Goal: Information Seeking & Learning: Learn about a topic

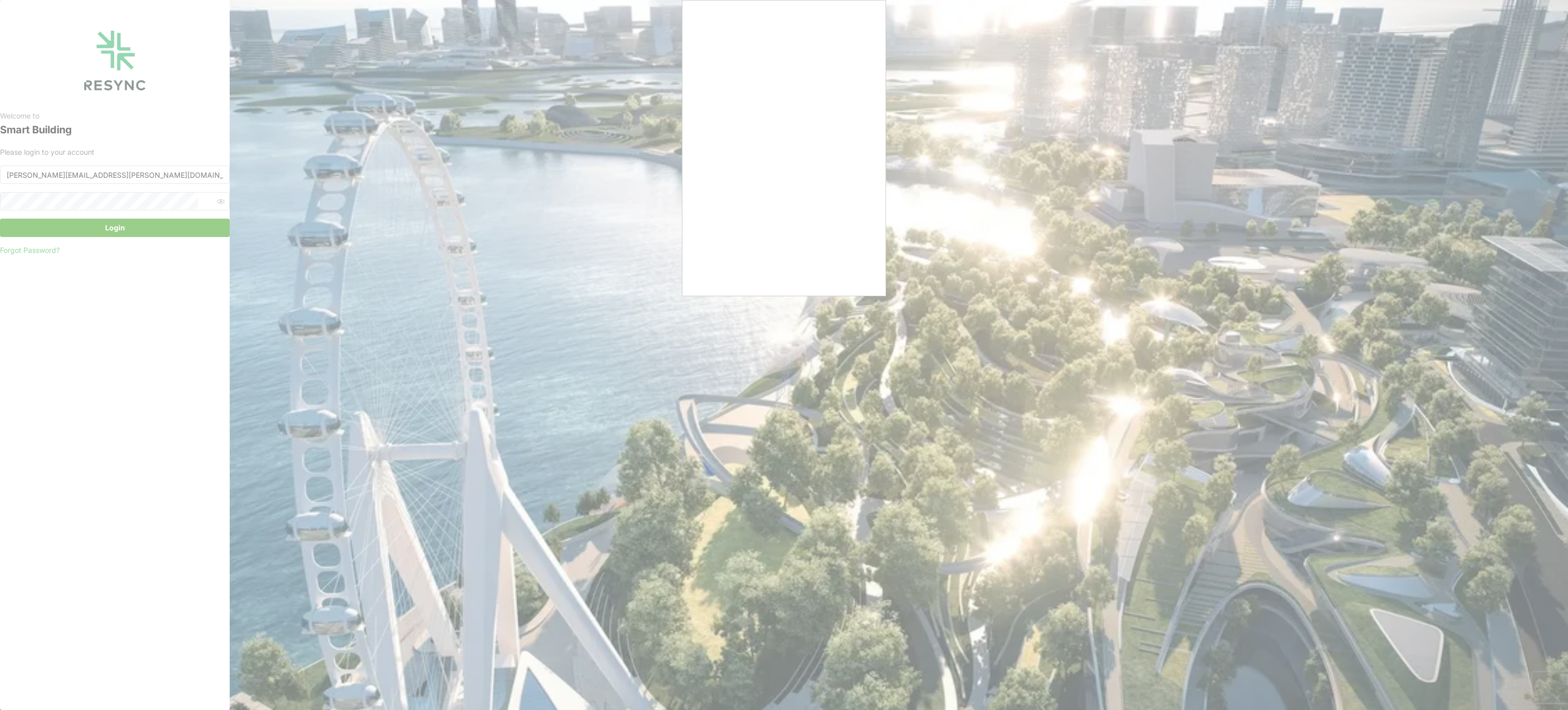
click at [635, 308] on div at bounding box center [784, 355] width 1568 height 710
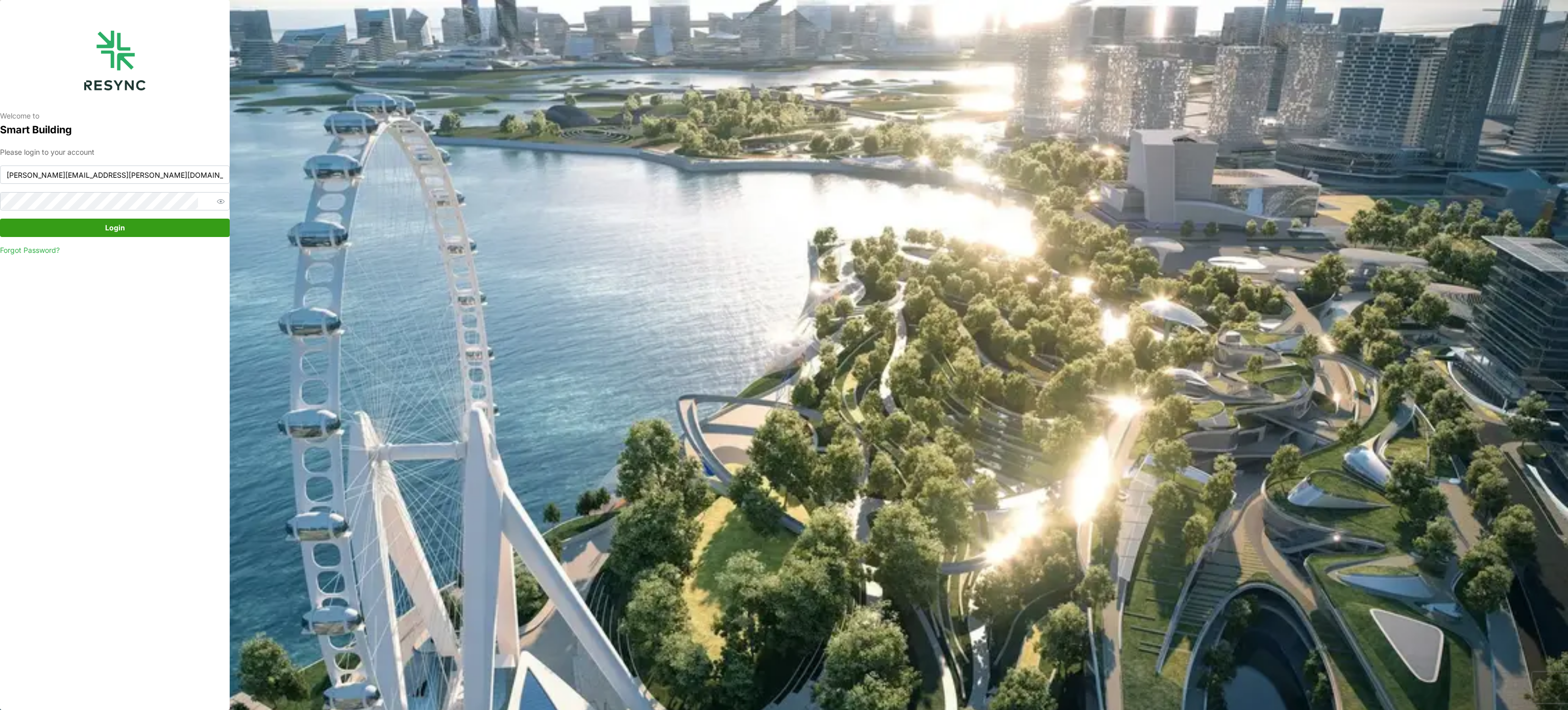
click at [133, 229] on span "Login" at bounding box center [115, 228] width 210 height 17
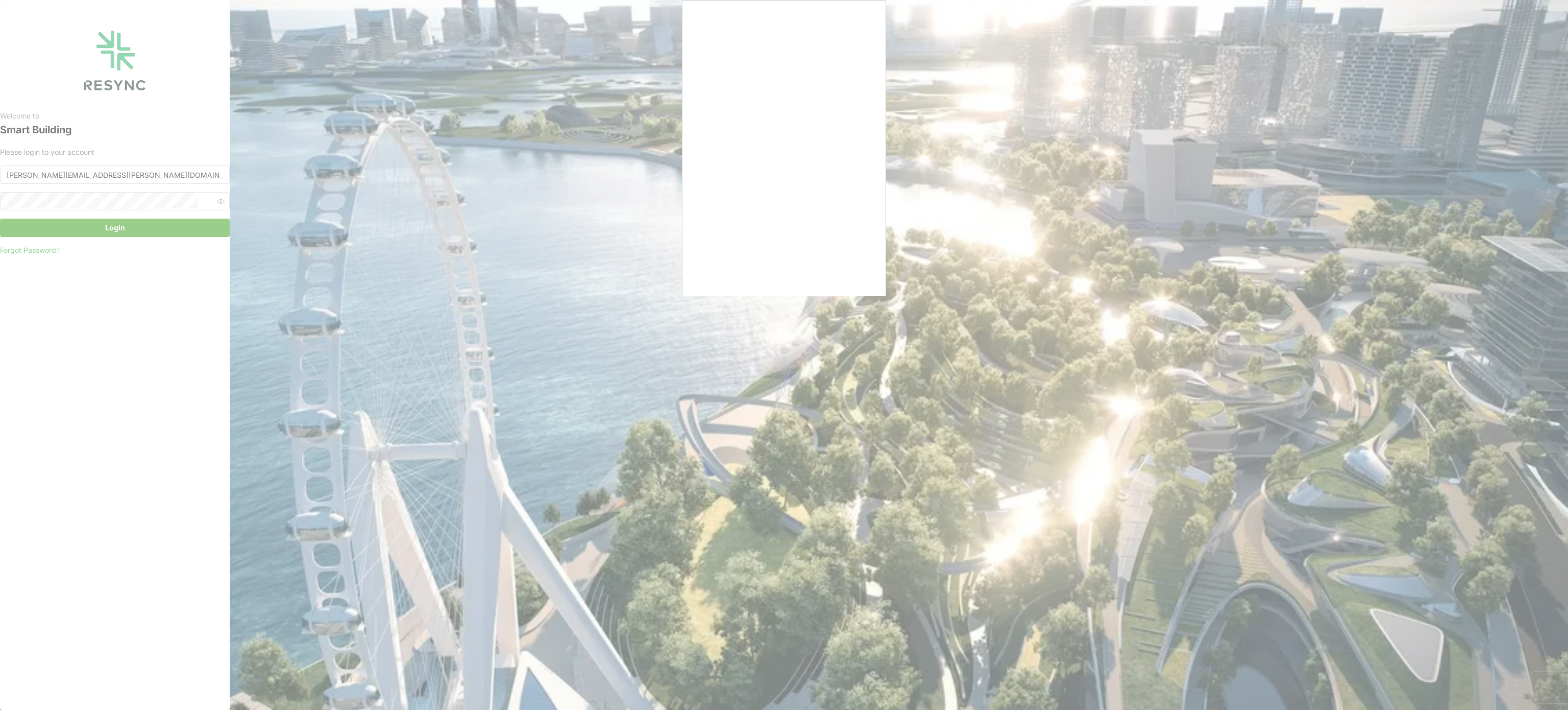
click at [612, 277] on div at bounding box center [784, 355] width 1568 height 710
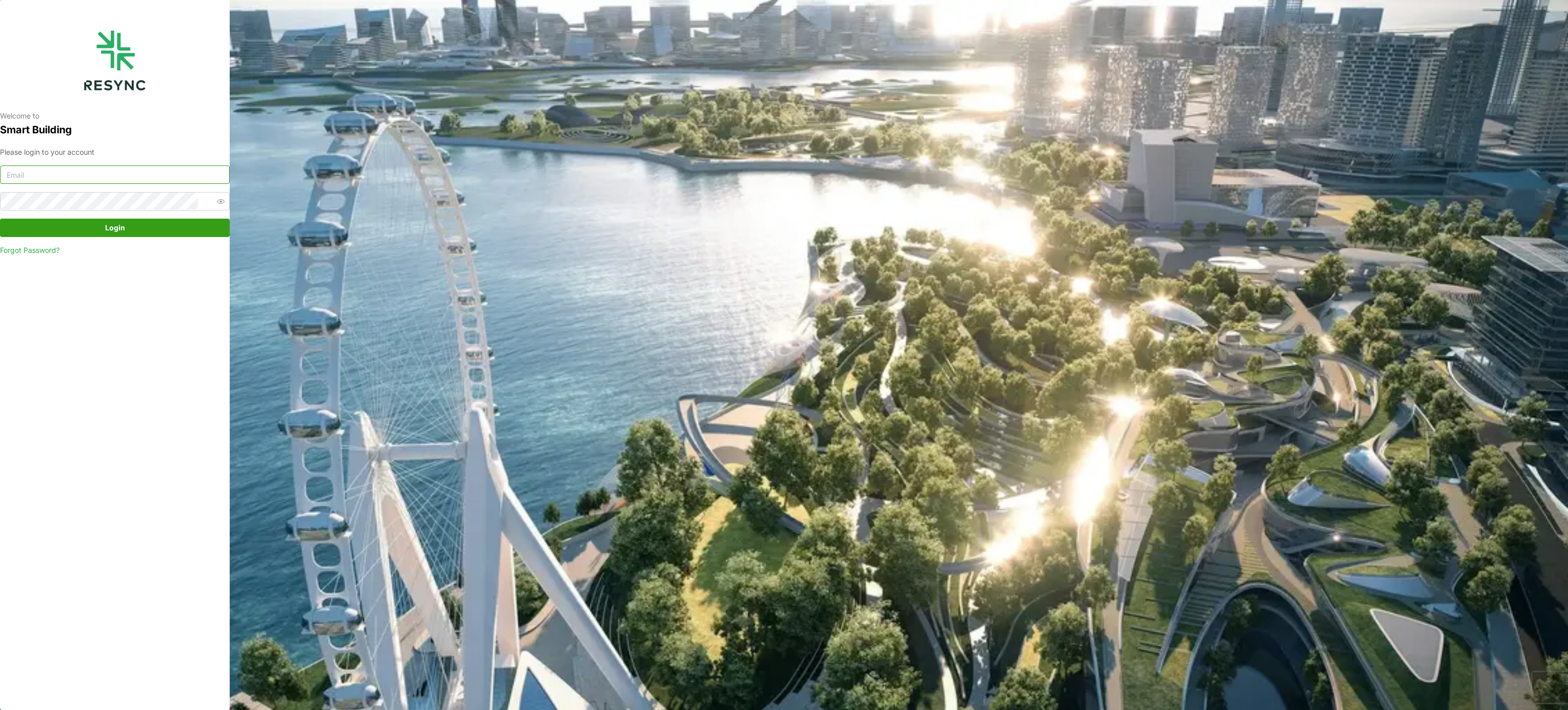
type input "[PERSON_NAME][EMAIL_ADDRESS][PERSON_NAME][DOMAIN_NAME]"
click at [123, 228] on span "Login" at bounding box center [115, 228] width 20 height 17
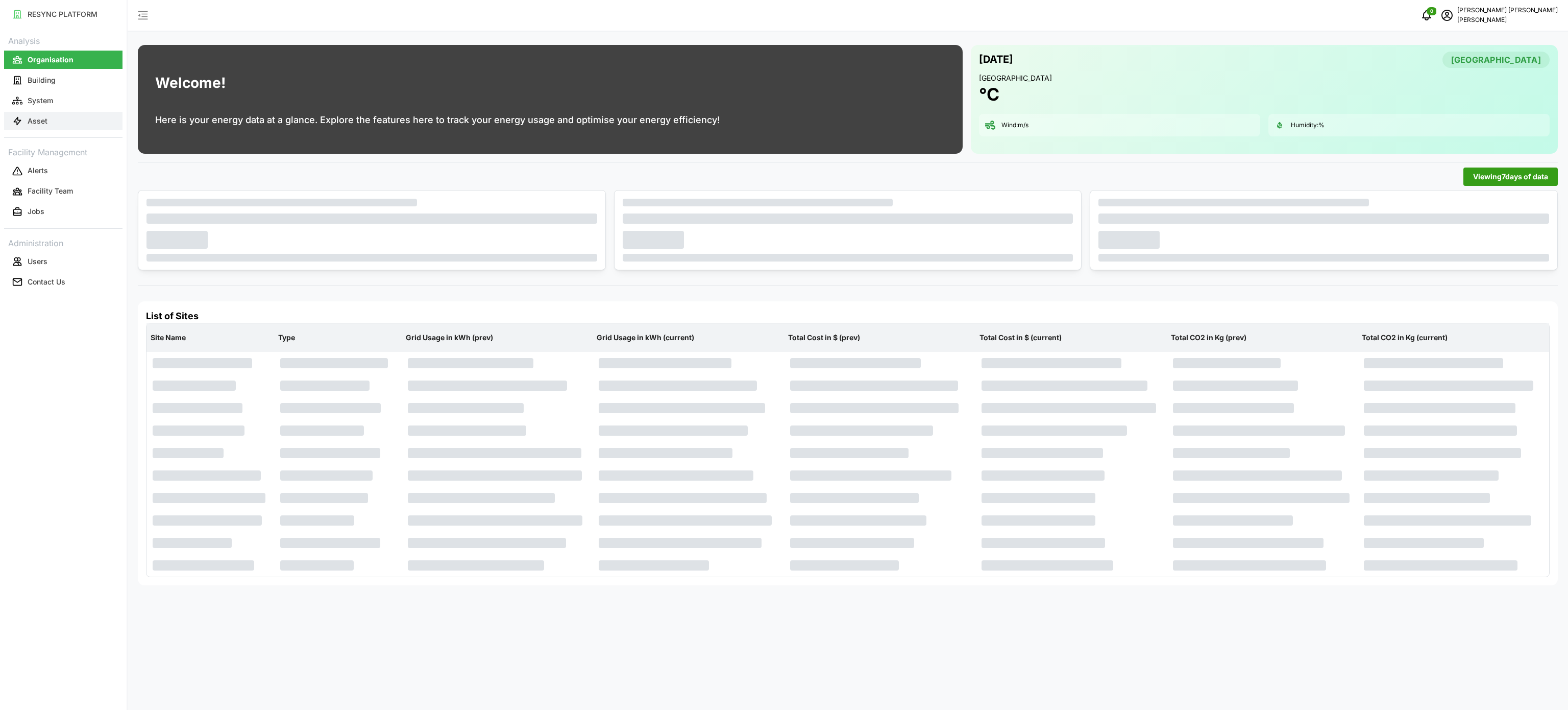
click at [81, 117] on button "Asset" at bounding box center [64, 121] width 118 height 19
click at [80, 122] on button "Asset" at bounding box center [64, 121] width 118 height 19
click at [88, 123] on button "Asset" at bounding box center [64, 121] width 118 height 19
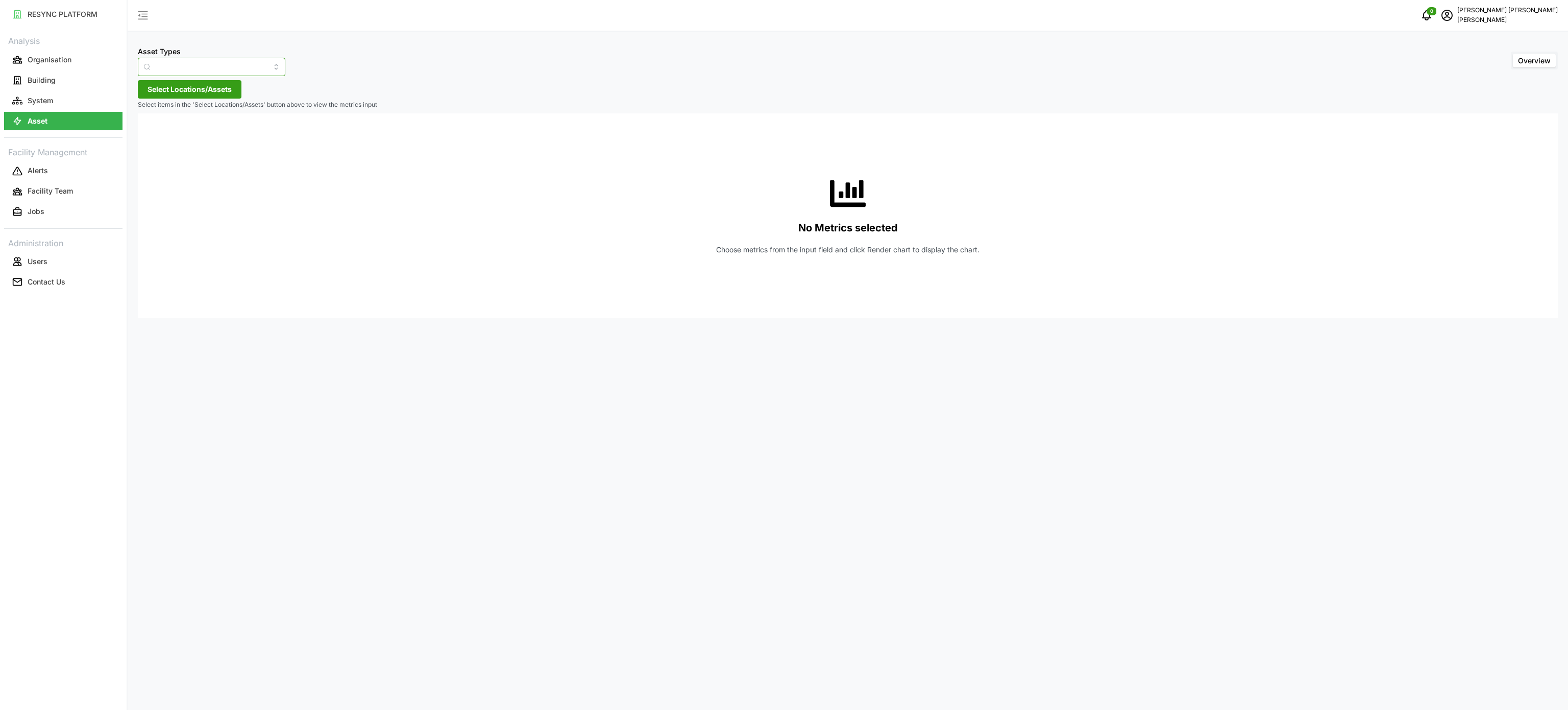
click at [265, 67] on input "Asset Types" at bounding box center [211, 67] width 147 height 19
click at [202, 123] on div "Electrical Meter" at bounding box center [205, 126] width 129 height 17
type input "Electrical Meter"
click at [211, 86] on span "Select Locations/Assets" at bounding box center [189, 89] width 84 height 17
click at [152, 137] on polyline at bounding box center [150, 135] width 2 height 4
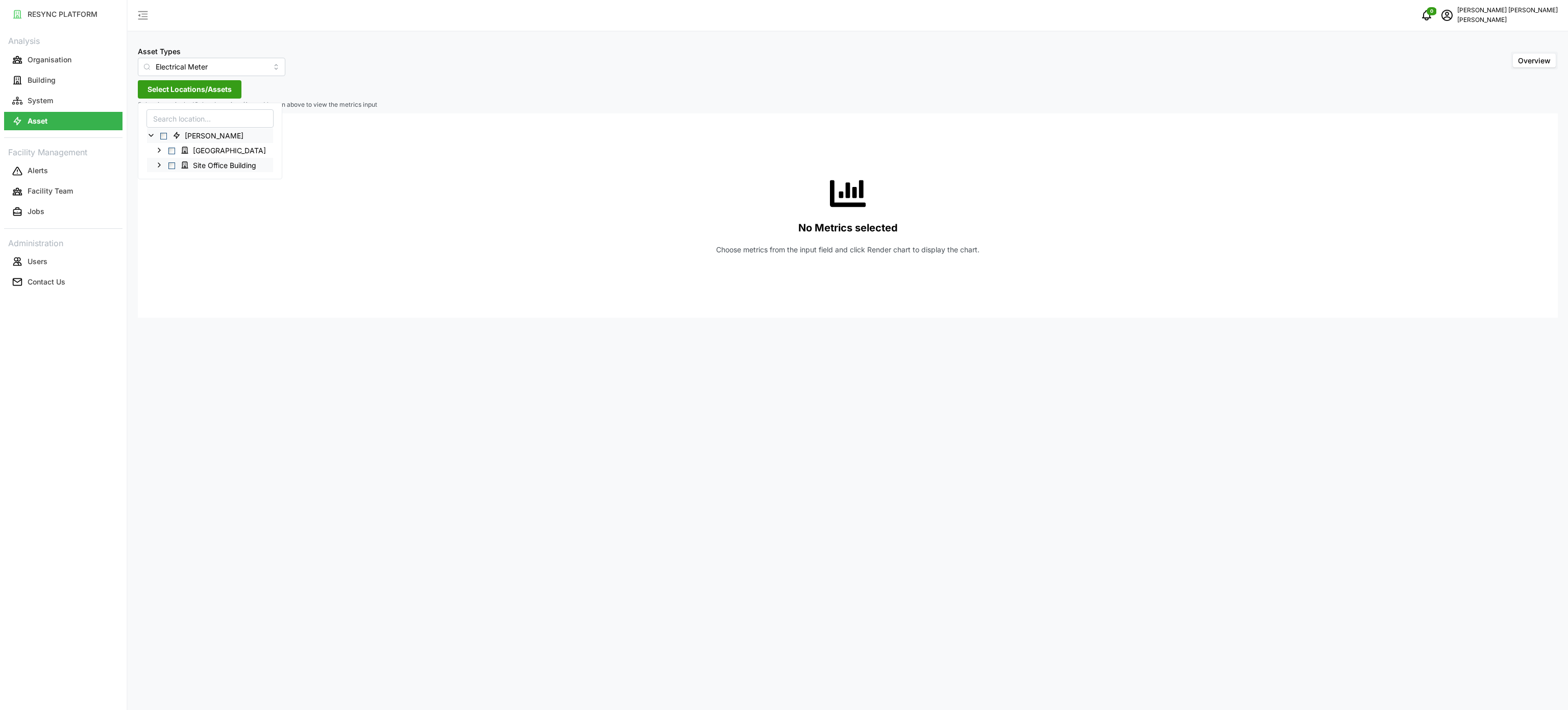
click at [161, 164] on icon at bounding box center [159, 165] width 8 height 8
click at [165, 178] on icon at bounding box center [167, 180] width 8 height 8
click at [177, 196] on icon at bounding box center [175, 194] width 8 height 8
click at [181, 240] on icon at bounding box center [183, 238] width 8 height 8
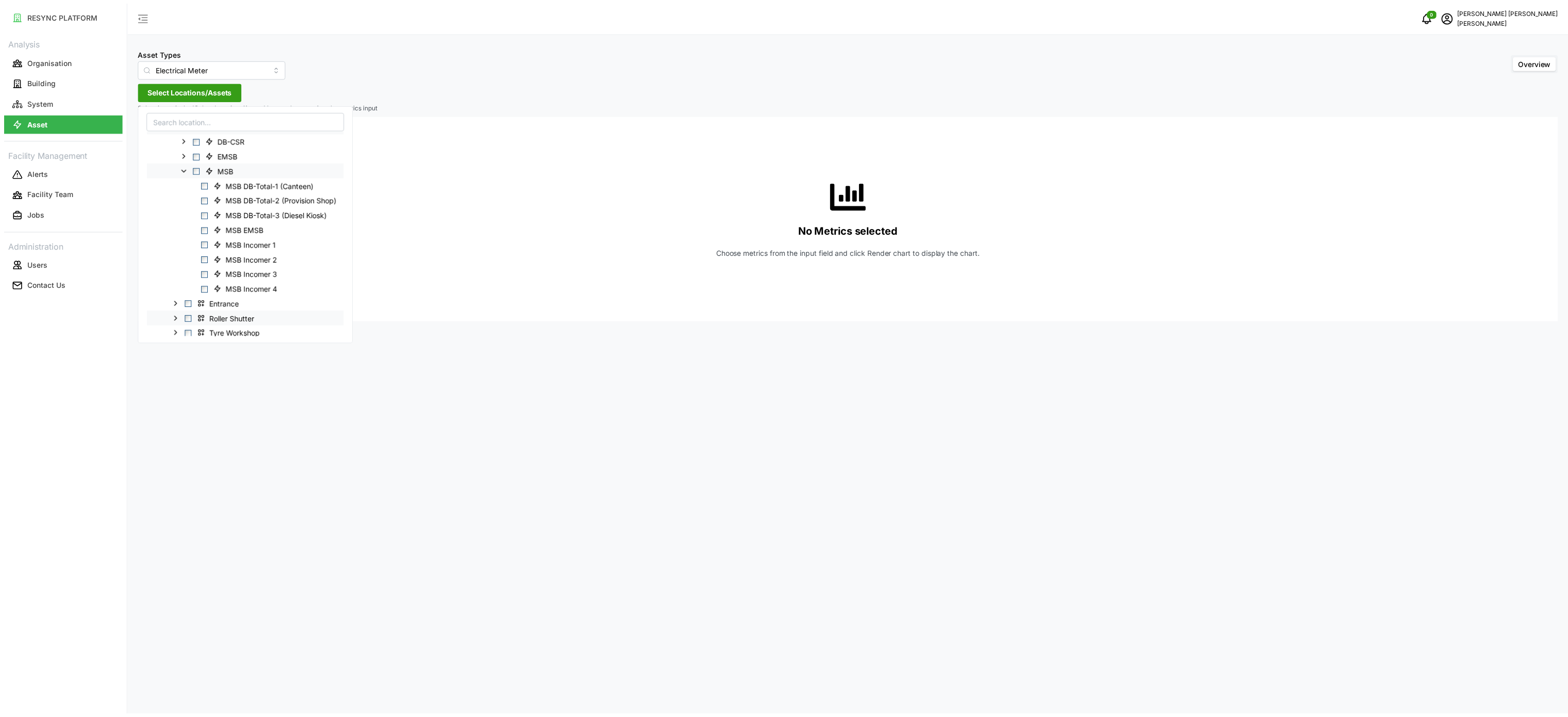
scroll to position [103, 0]
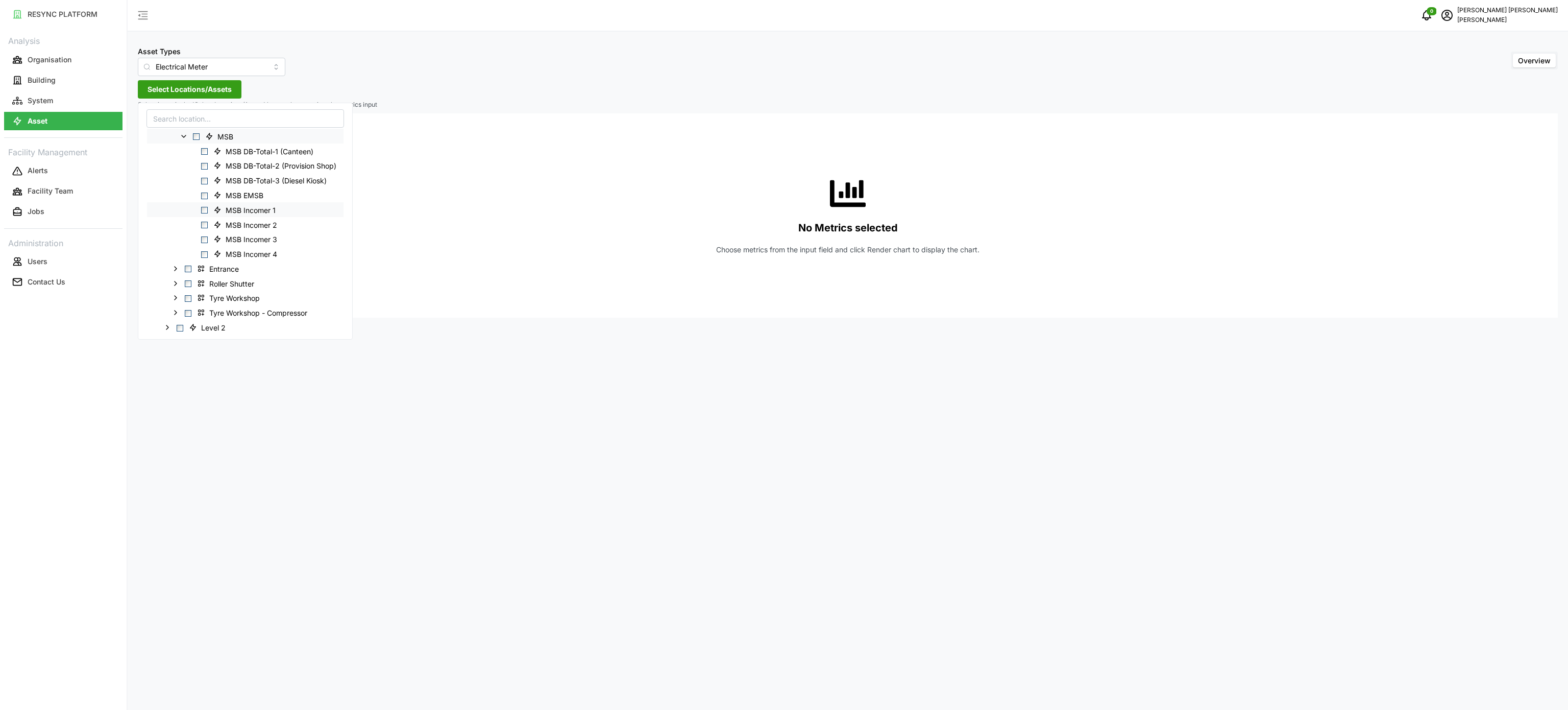
click at [206, 210] on span "Select MSB Incomer 1" at bounding box center [204, 210] width 7 height 7
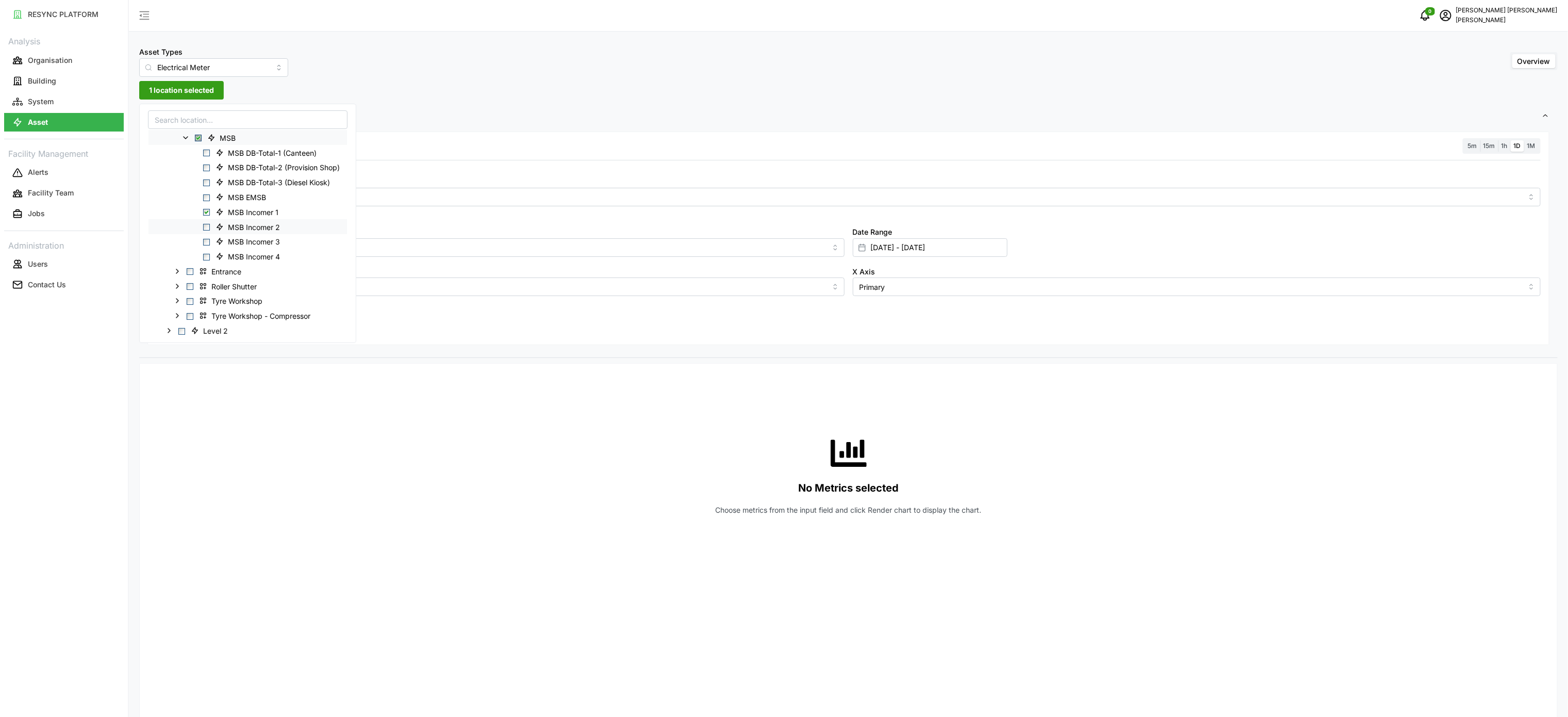
click at [208, 230] on span "Select MSB Incomer 2" at bounding box center [206, 227] width 7 height 7
click at [207, 239] on span "Select MSB Incomer 3" at bounding box center [206, 242] width 7 height 7
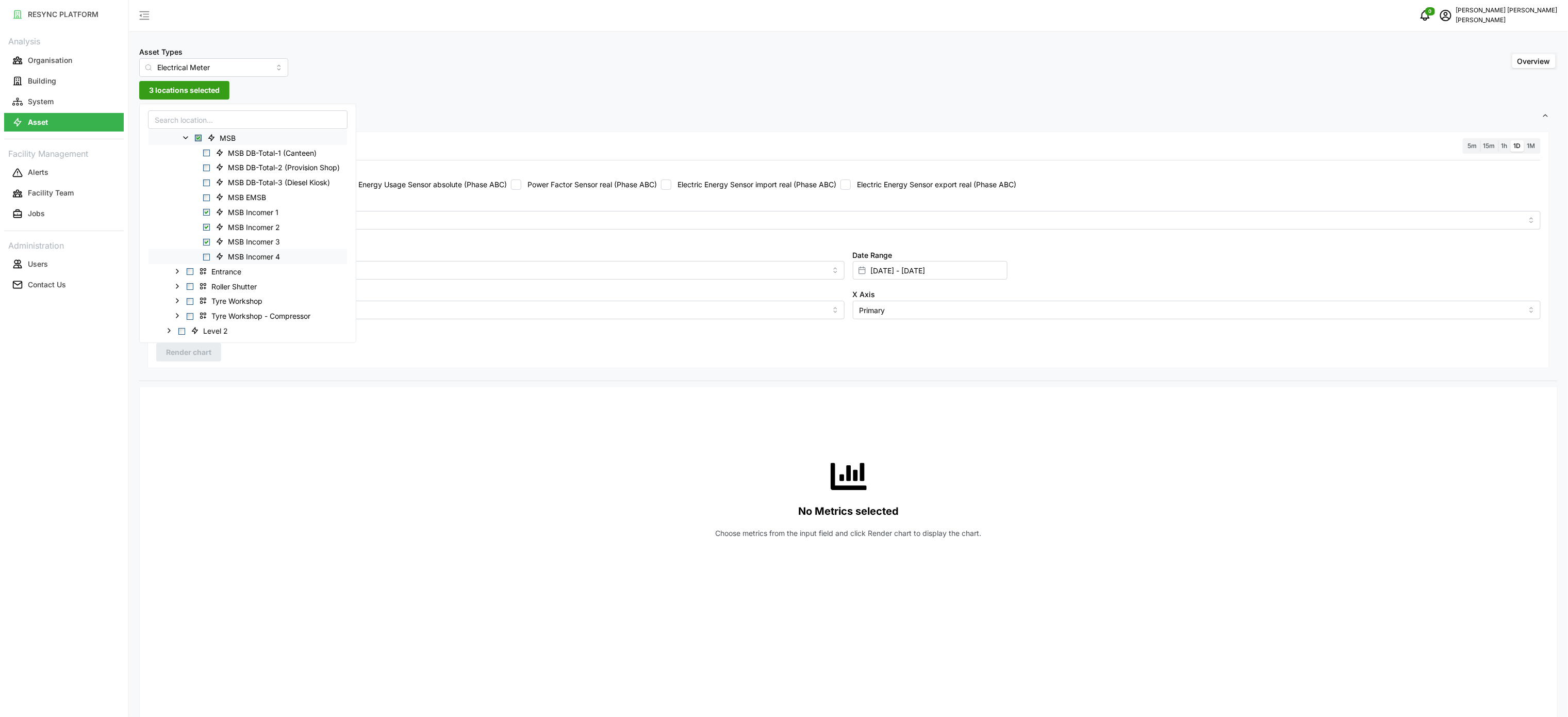
click at [205, 254] on span "Select MSB Incomer 4" at bounding box center [206, 257] width 7 height 7
click at [388, 471] on div "No Metrics selected Choose metrics from the input field and click Render chart …" at bounding box center [848, 498] width 1384 height 206
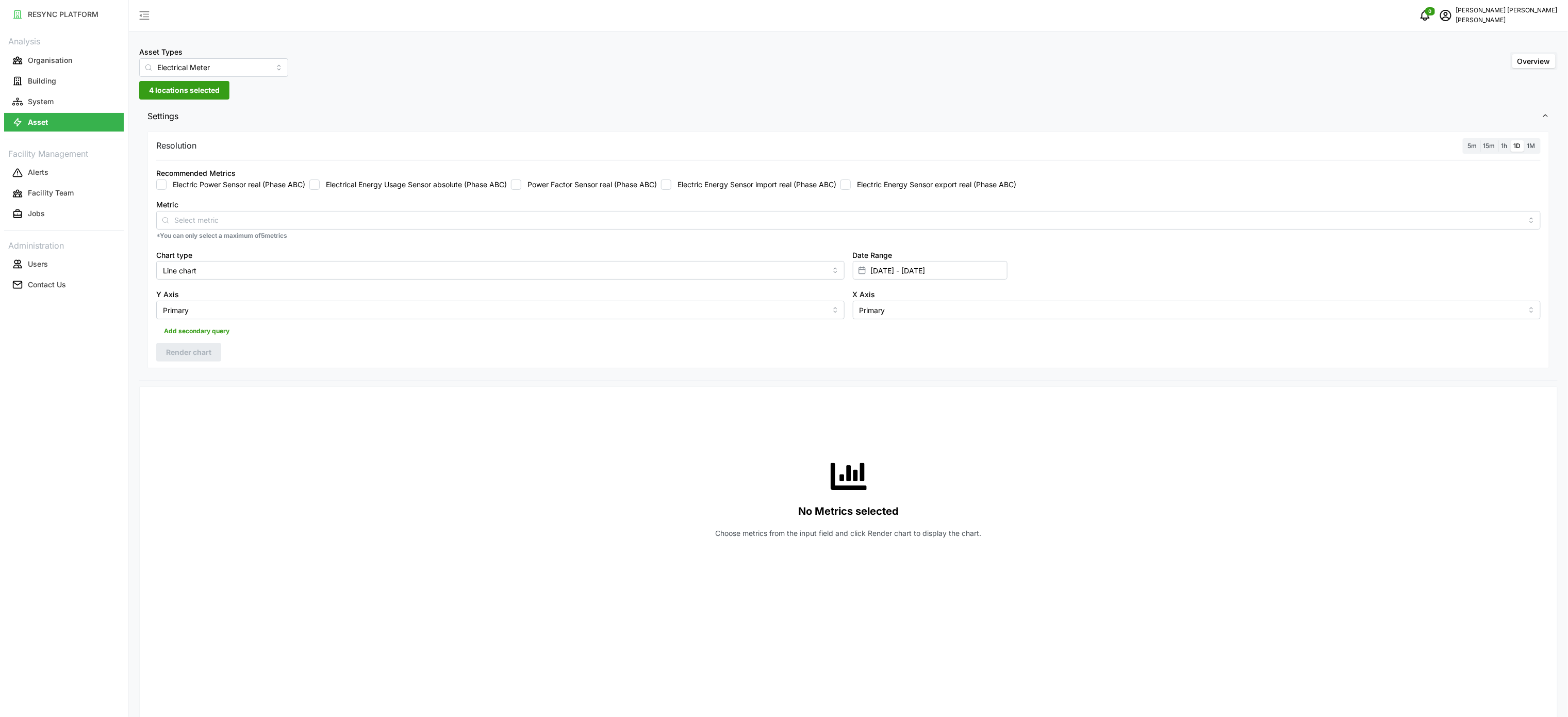
click at [730, 189] on label "Electric Energy Sensor import real (Phase ABC)" at bounding box center [753, 184] width 165 height 11
click at [671, 189] on input "Electric Energy Sensor import real (Phase ABC)" at bounding box center [666, 184] width 11 height 11
checkbox input "true"
click at [886, 273] on input "17 Sep 2025 - 17 Sep 2025" at bounding box center [930, 270] width 154 height 19
click at [933, 409] on button "18" at bounding box center [932, 413] width 19 height 19
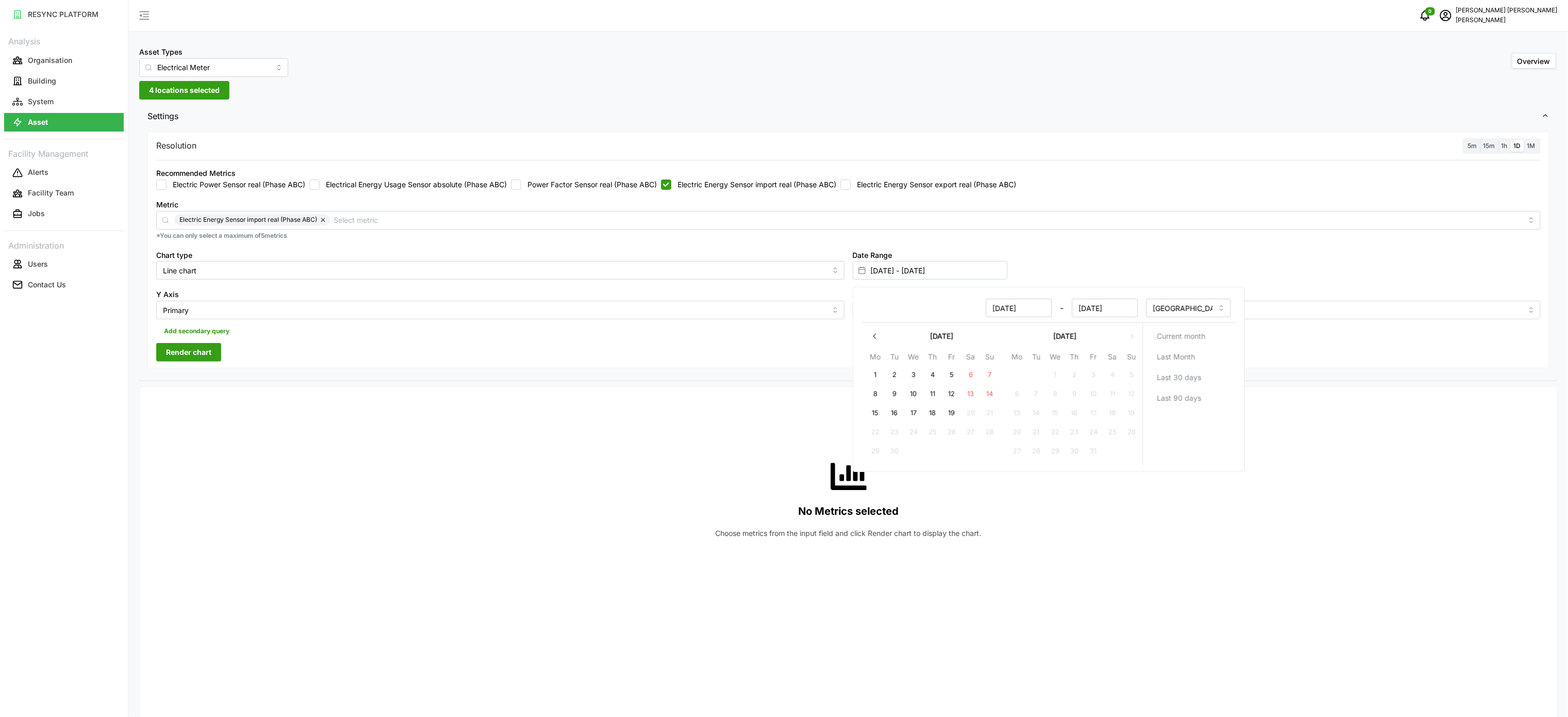
type input "17 Sep 2025 - 18 Sep 2025"
type input "18 Sep 2025"
click at [933, 409] on button "18" at bounding box center [932, 413] width 19 height 19
type input "18 Sep 2025 - 18 Sep 2025"
type input "18 Sep 2025"
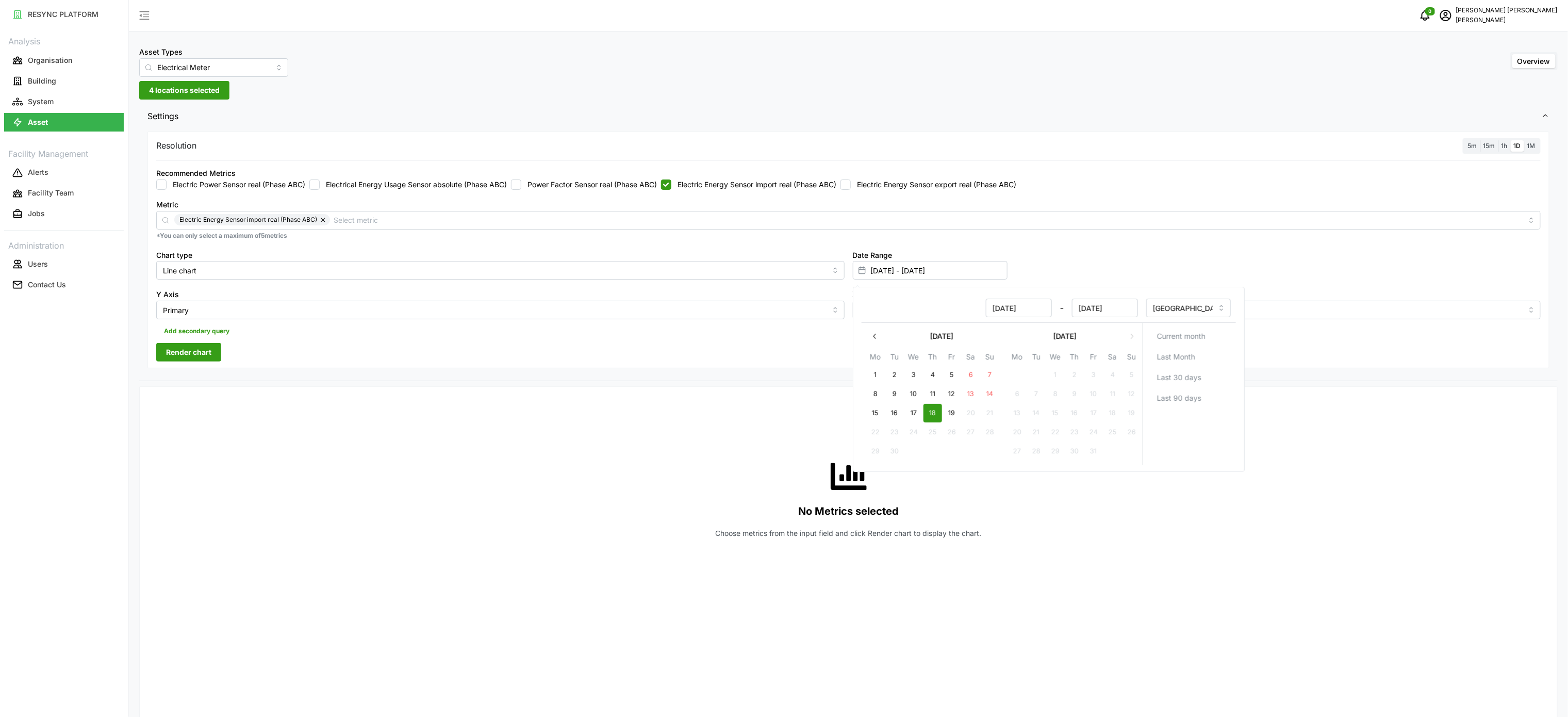
click at [752, 422] on div "No Metrics selected Choose metrics from the input field and click Render chart …" at bounding box center [848, 498] width 1384 height 206
click at [1502, 145] on span "1h" at bounding box center [1504, 146] width 6 height 7
click at [1498, 140] on input "1h" at bounding box center [1498, 140] width 0 height 0
click at [193, 358] on span "Render chart" at bounding box center [189, 352] width 45 height 17
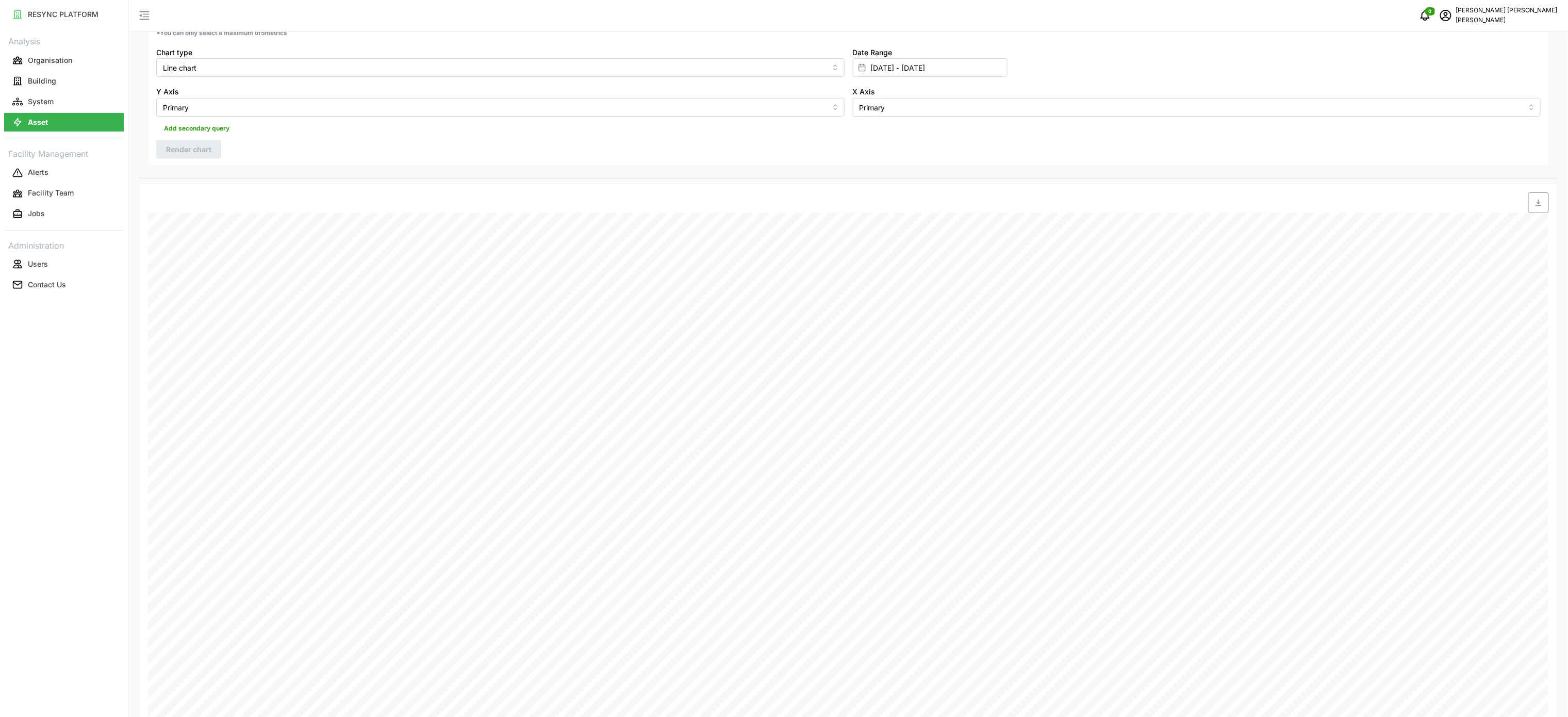
scroll to position [206, 0]
click at [1538, 209] on span "button" at bounding box center [1538, 199] width 19 height 19
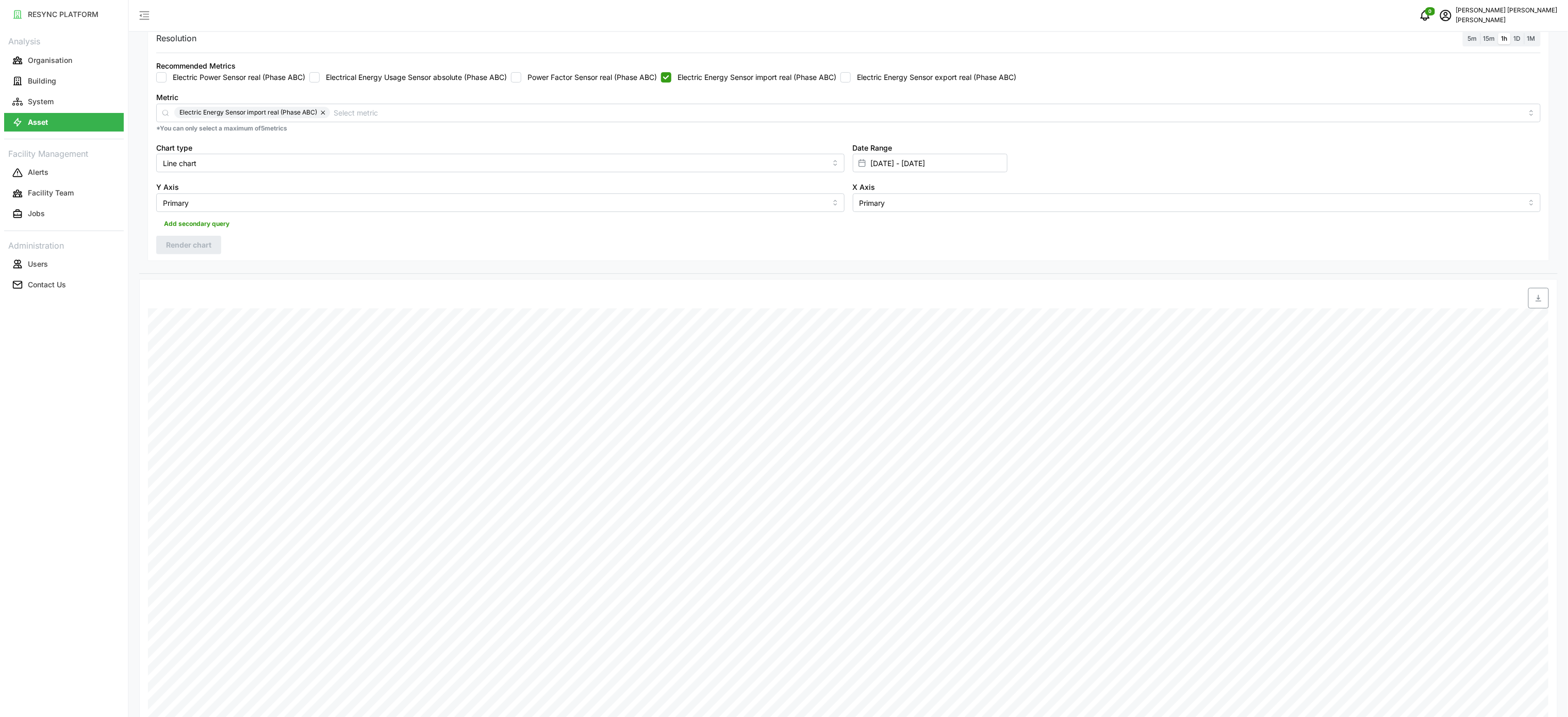
scroll to position [103, 0]
click at [715, 80] on label "Electric Energy Sensor import real (Phase ABC)" at bounding box center [753, 82] width 165 height 11
click at [671, 80] on input "Electric Energy Sensor import real (Phase ABC)" at bounding box center [666, 82] width 11 height 11
checkbox input "false"
click at [882, 85] on label "Electric Energy Sensor export real (Phase ABC)" at bounding box center [933, 82] width 166 height 11
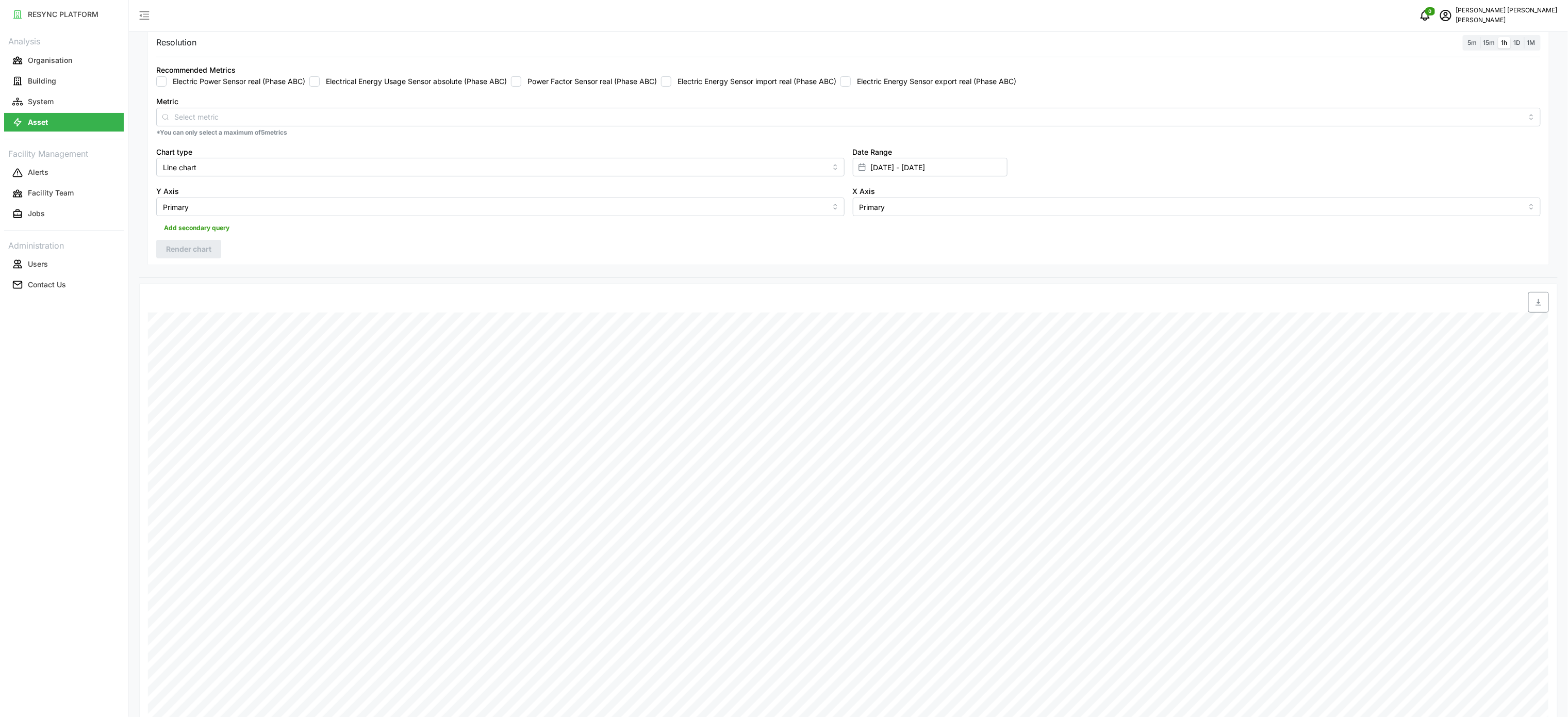
click at [851, 85] on input "Electric Energy Sensor export real (Phase ABC)" at bounding box center [845, 82] width 11 height 11
click at [214, 248] on button "Render chart" at bounding box center [189, 249] width 65 height 19
click at [1531, 302] on span "button" at bounding box center [1538, 302] width 19 height 19
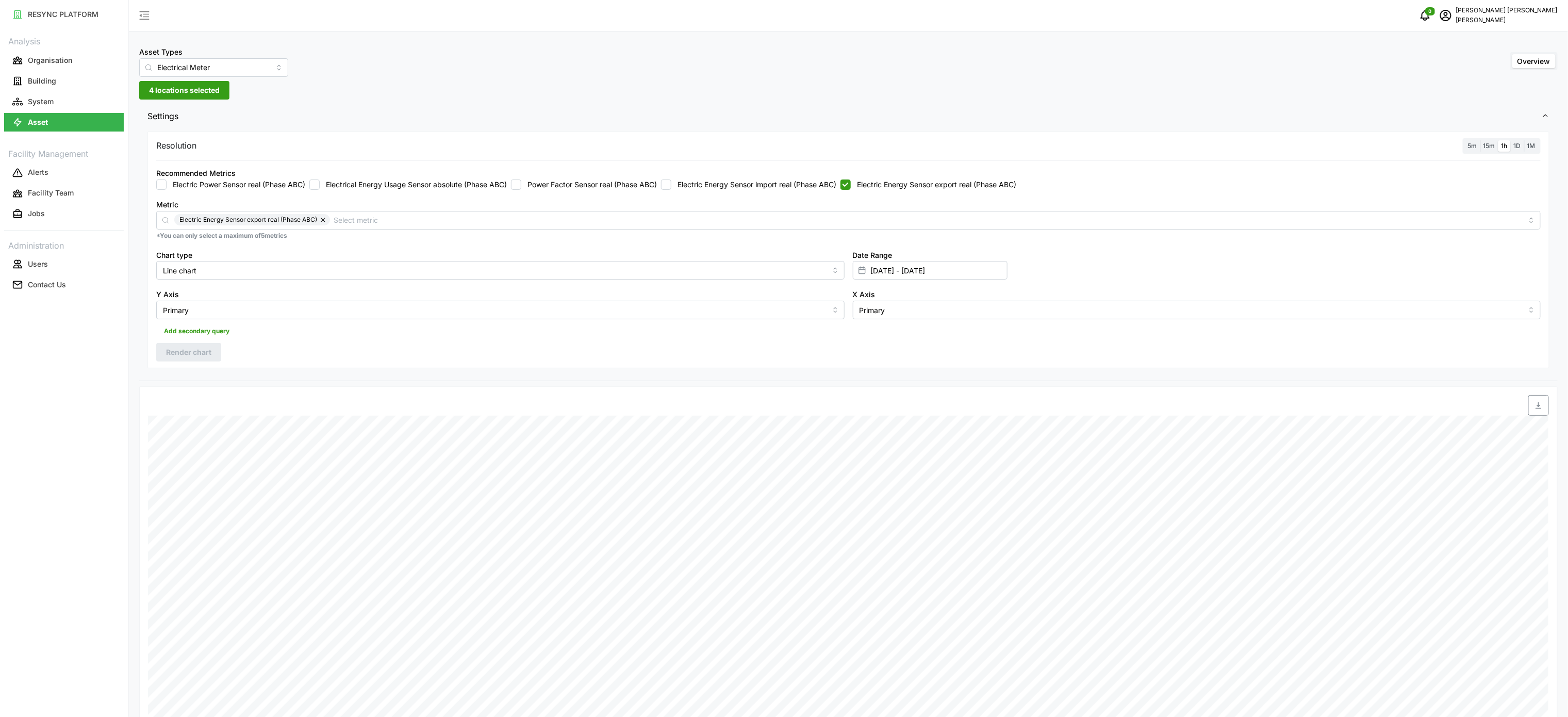
click at [805, 372] on div "Resolution 5m 15m 1h 1D 1M Recommended Metrics Electric Power Sensor real (Phas…" at bounding box center [848, 255] width 1418 height 252
click at [256, 343] on div "Resolution 5m 15m 1h 1D 1M Recommended Metrics Electric Power Sensor real (Phas…" at bounding box center [848, 250] width 1402 height 237
click at [924, 185] on label "Electric Energy Sensor export real (Phase ABC)" at bounding box center [933, 184] width 166 height 11
click at [851, 185] on input "Electric Energy Sensor export real (Phase ABC)" at bounding box center [845, 184] width 11 height 11
click at [924, 185] on label "Electric Energy Sensor export real (Phase ABC)" at bounding box center [933, 184] width 166 height 11
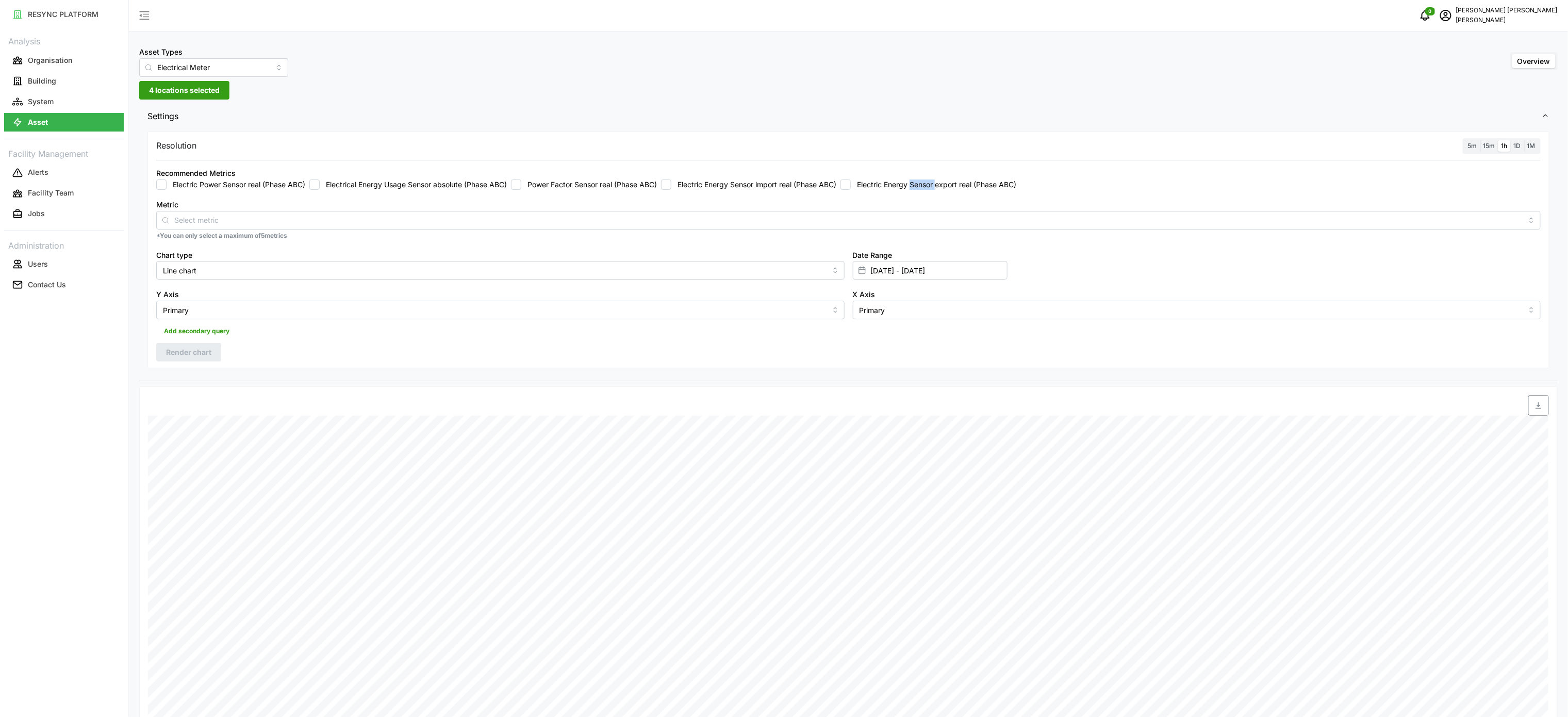
click at [851, 185] on input "Electric Energy Sensor export real (Phase ABC)" at bounding box center [845, 184] width 11 height 11
checkbox input "true"
click at [200, 357] on span "Render chart" at bounding box center [189, 352] width 45 height 17
click at [976, 199] on div "Metric Electric Energy Sensor export real (Phase ABC)" at bounding box center [848, 214] width 1384 height 32
click at [643, 364] on div "Resolution 5m 15m 1h 1D 1M Recommended Metrics Electric Power Sensor real (Phas…" at bounding box center [848, 250] width 1402 height 237
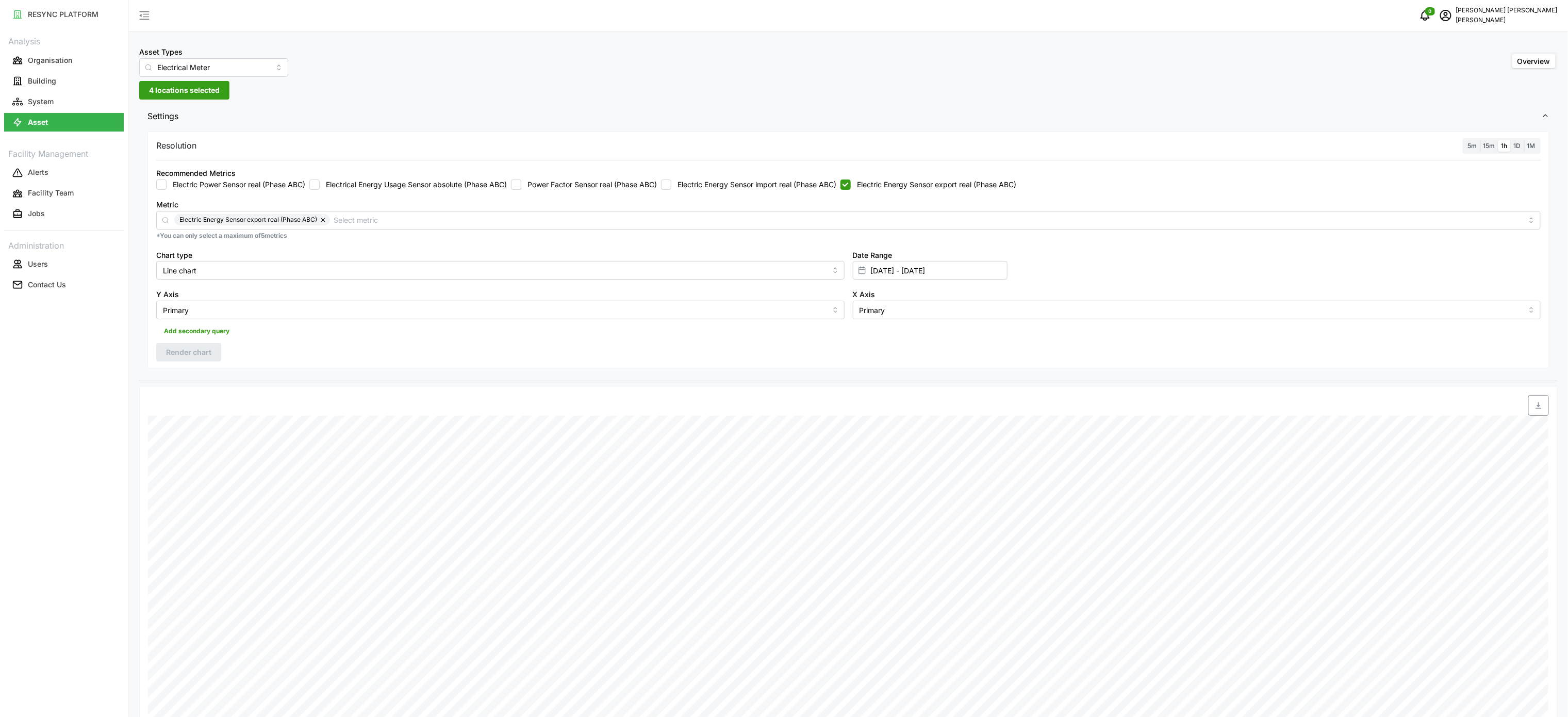
click at [1534, 413] on span "button" at bounding box center [1538, 405] width 19 height 19
